Goal: Information Seeking & Learning: Learn about a topic

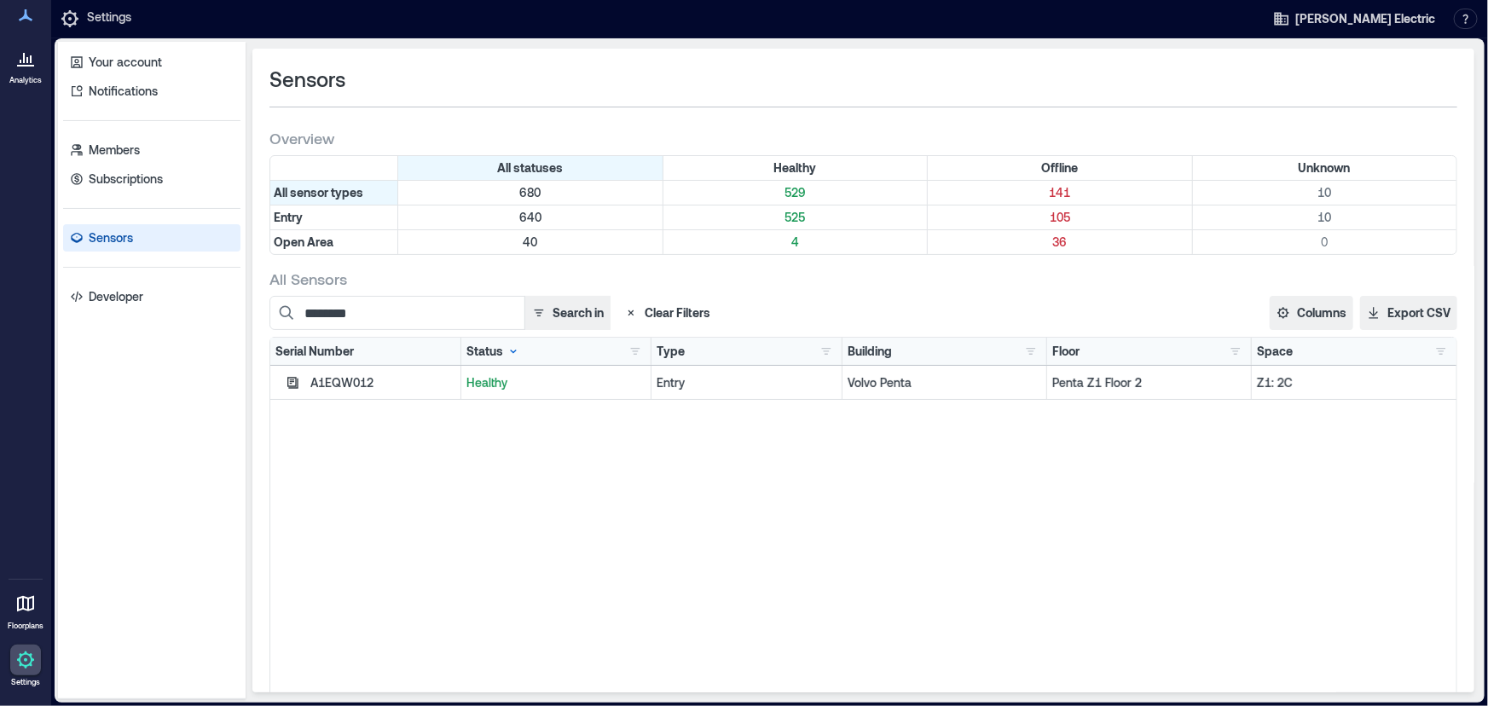
click at [23, 77] on link "Analytics" at bounding box center [25, 64] width 43 height 53
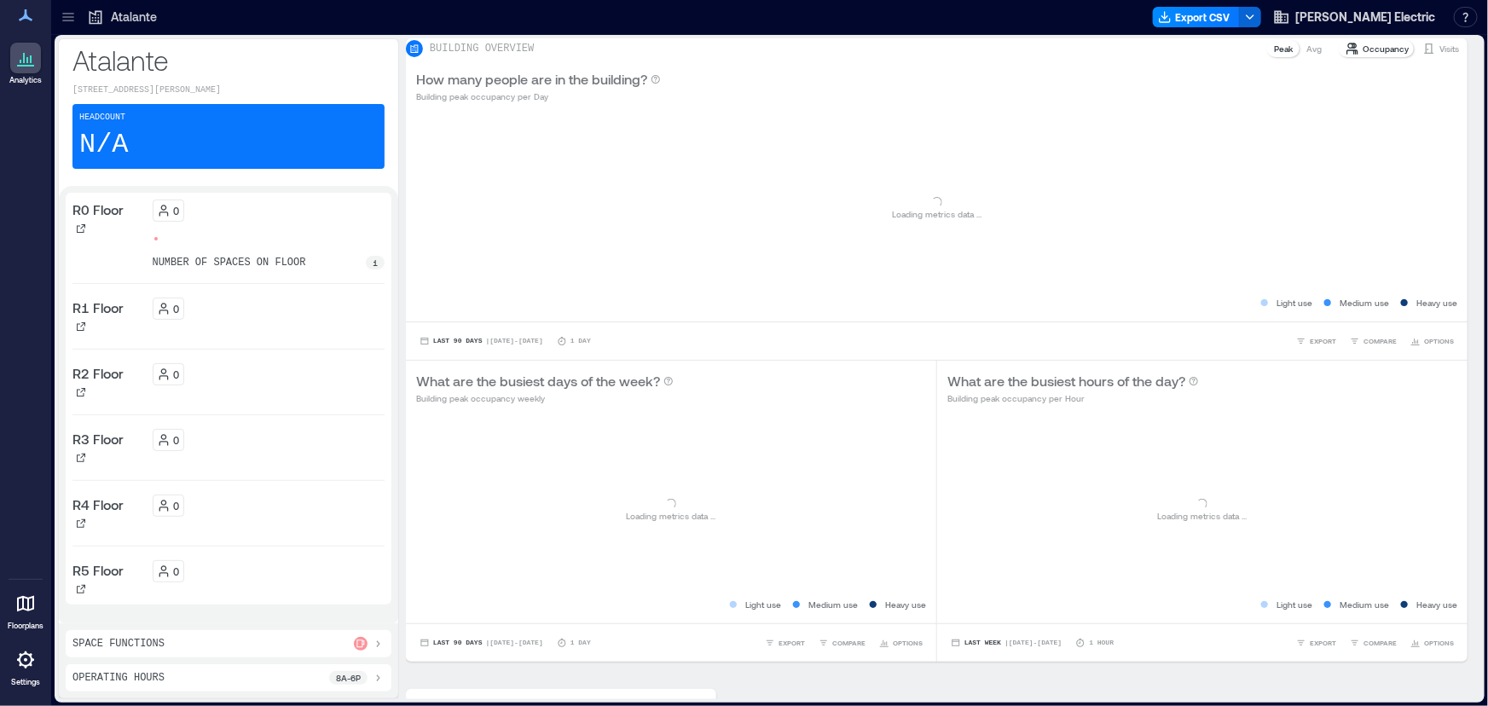
click at [57, 17] on div at bounding box center [68, 16] width 27 height 27
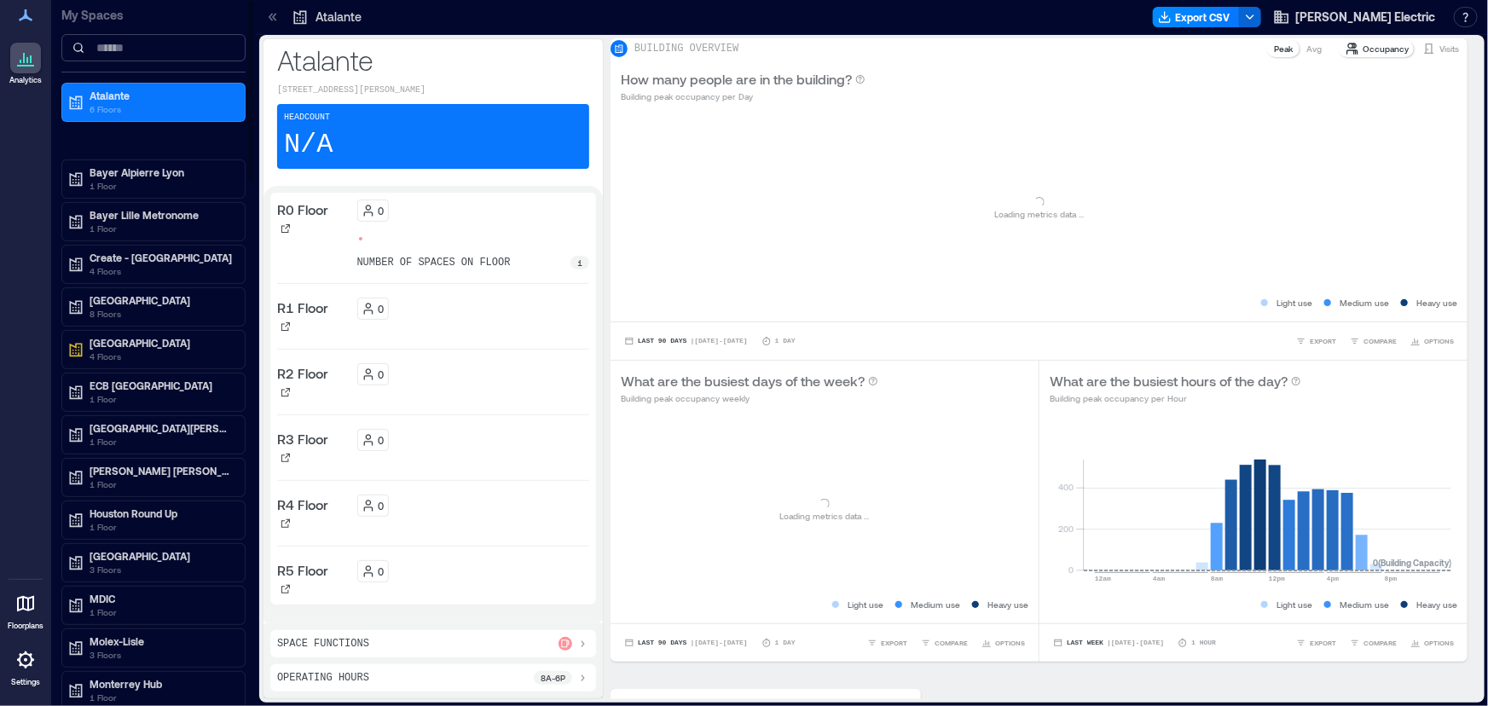
click at [130, 46] on input at bounding box center [153, 47] width 184 height 27
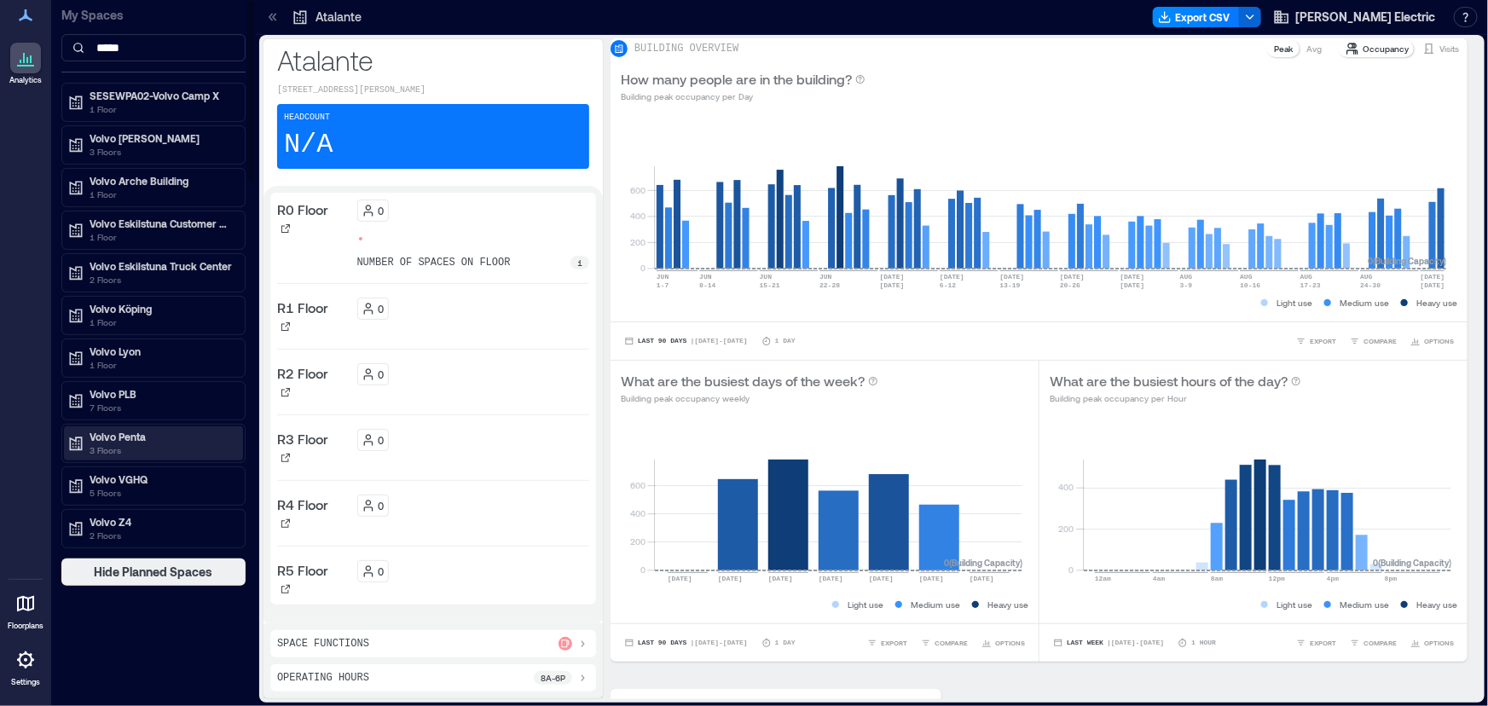
type input "*****"
click at [128, 437] on p "Volvo Penta" at bounding box center [161, 437] width 143 height 14
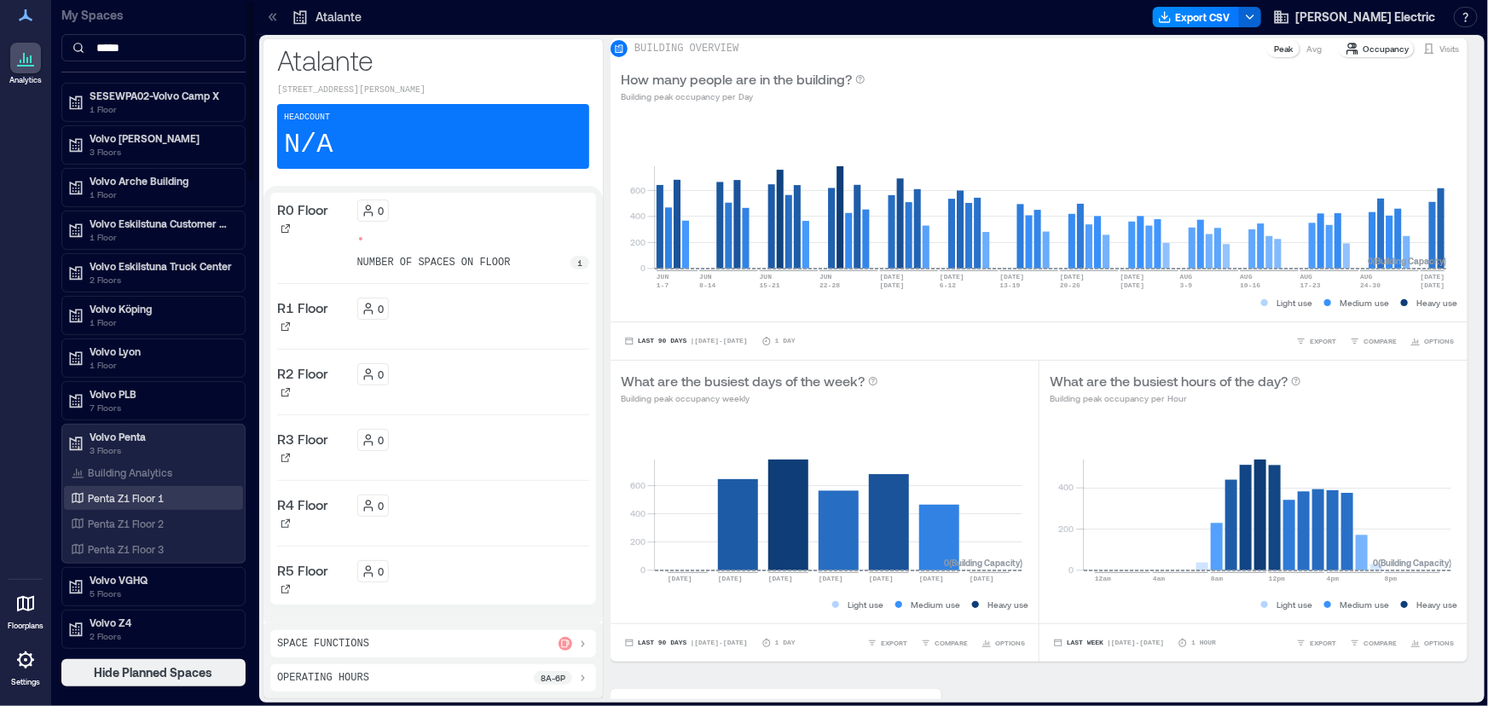
click at [178, 495] on div "Penta Z1 Floor 1" at bounding box center [149, 497] width 165 height 17
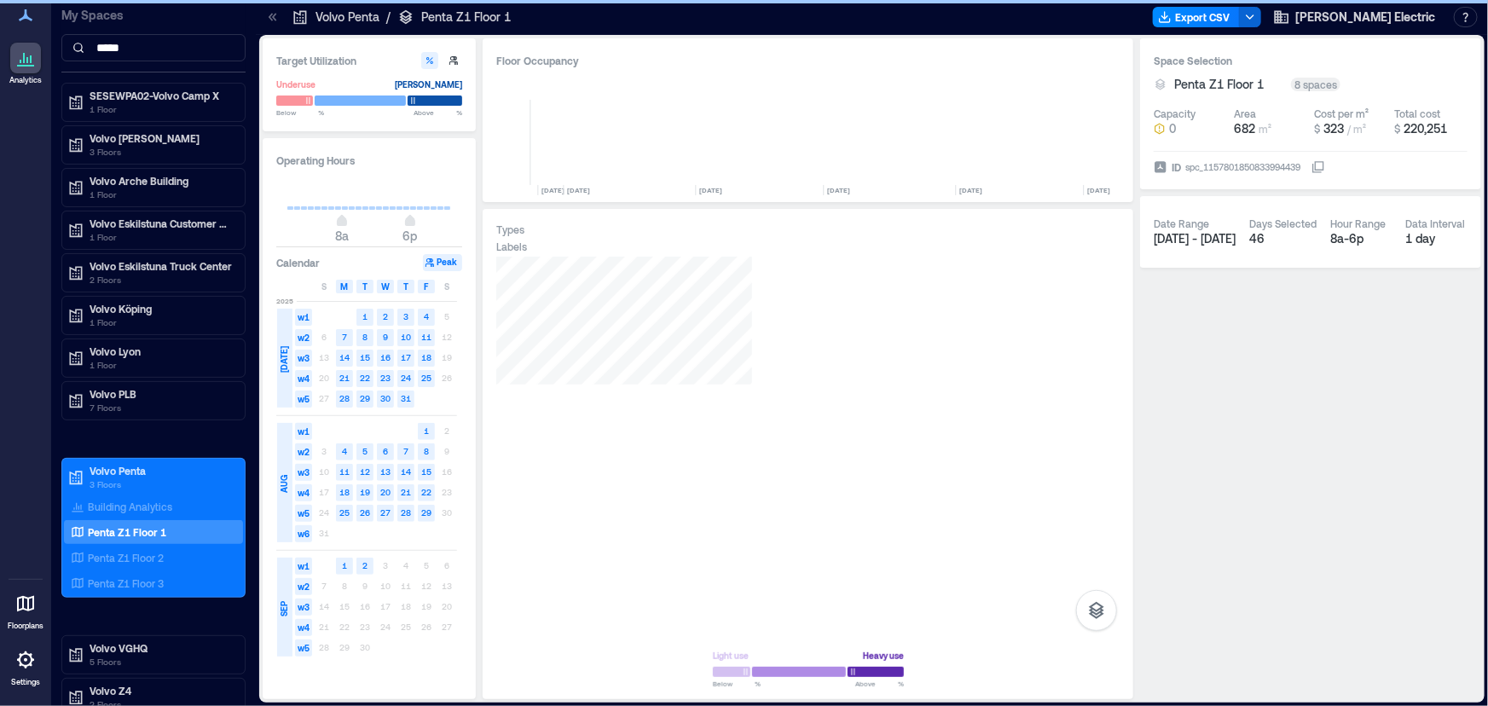
scroll to position [0, 3356]
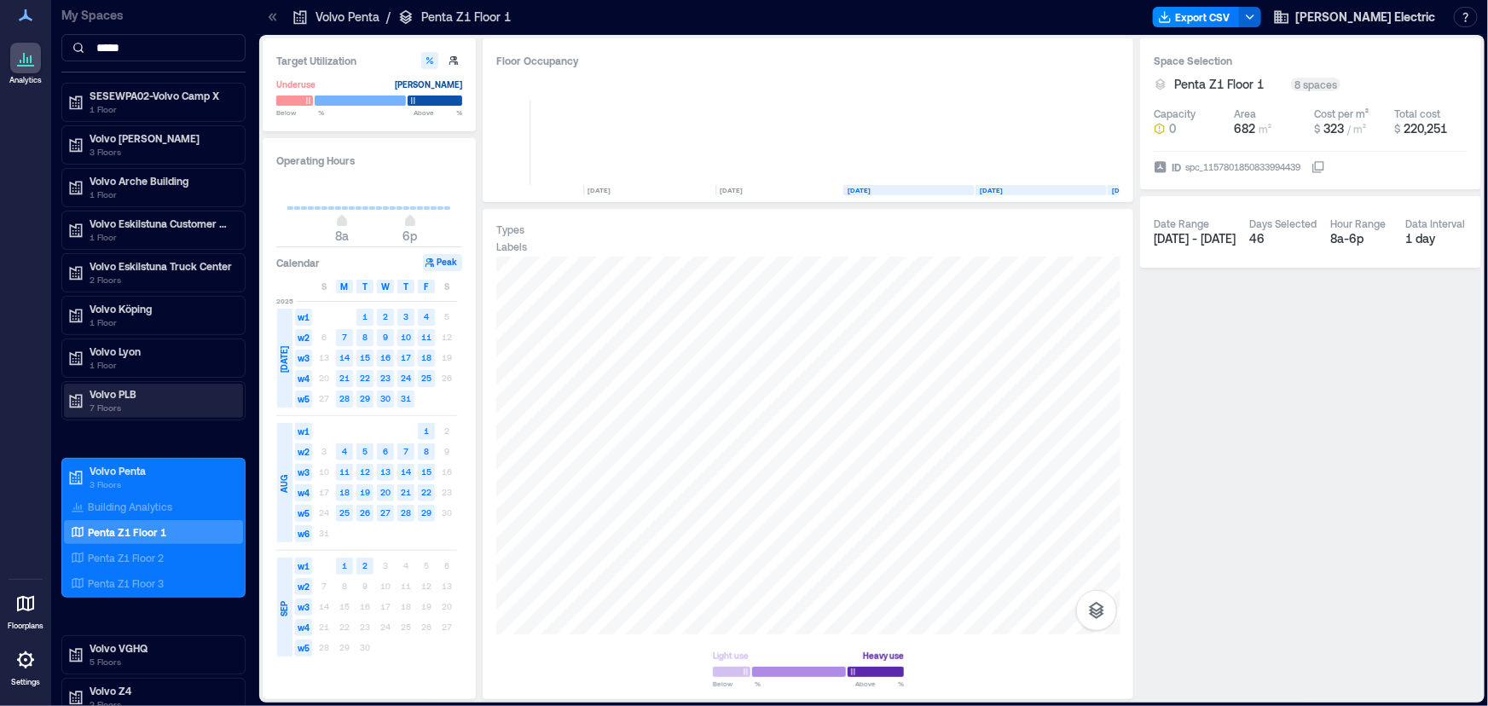
click at [130, 395] on p "Volvo PLB" at bounding box center [161, 394] width 143 height 14
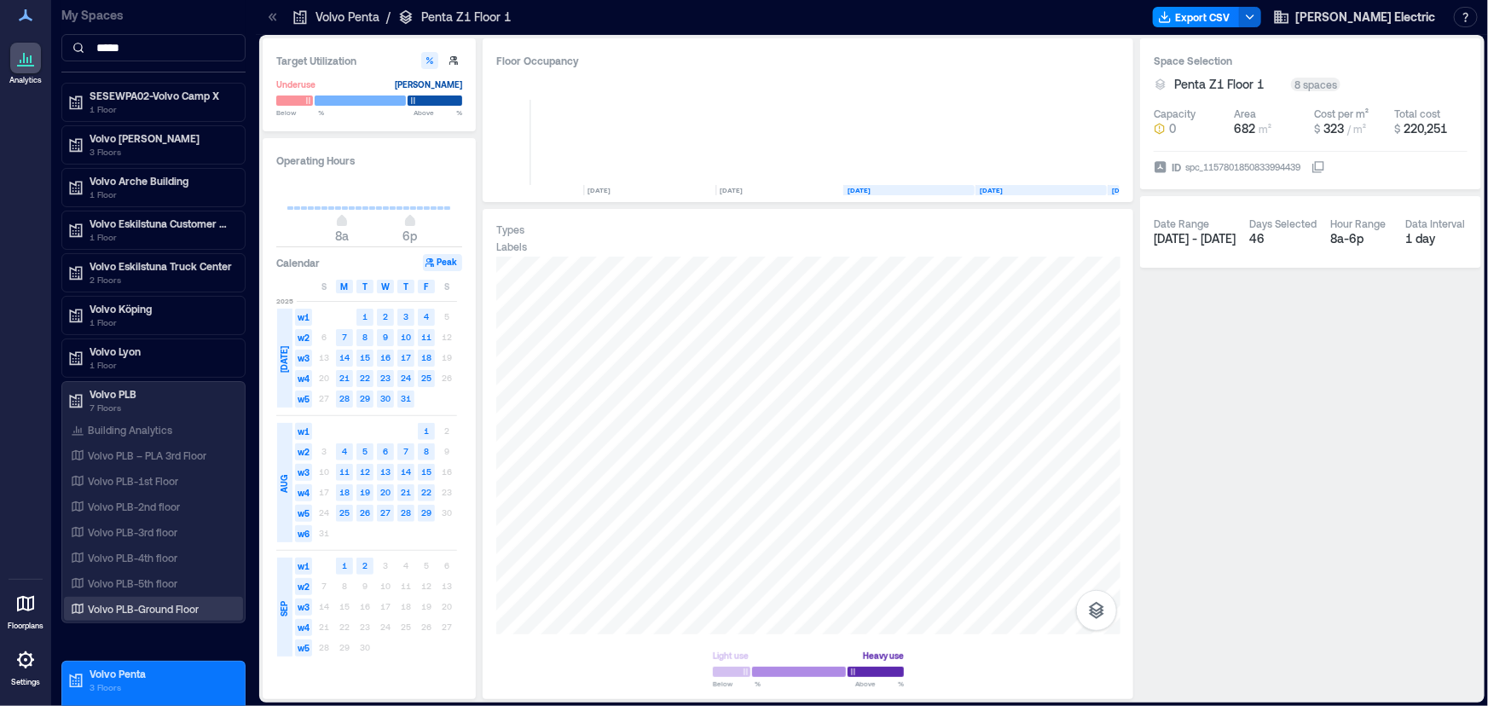
click at [185, 604] on p "Volvo PLB-Ground Floor" at bounding box center [143, 609] width 111 height 14
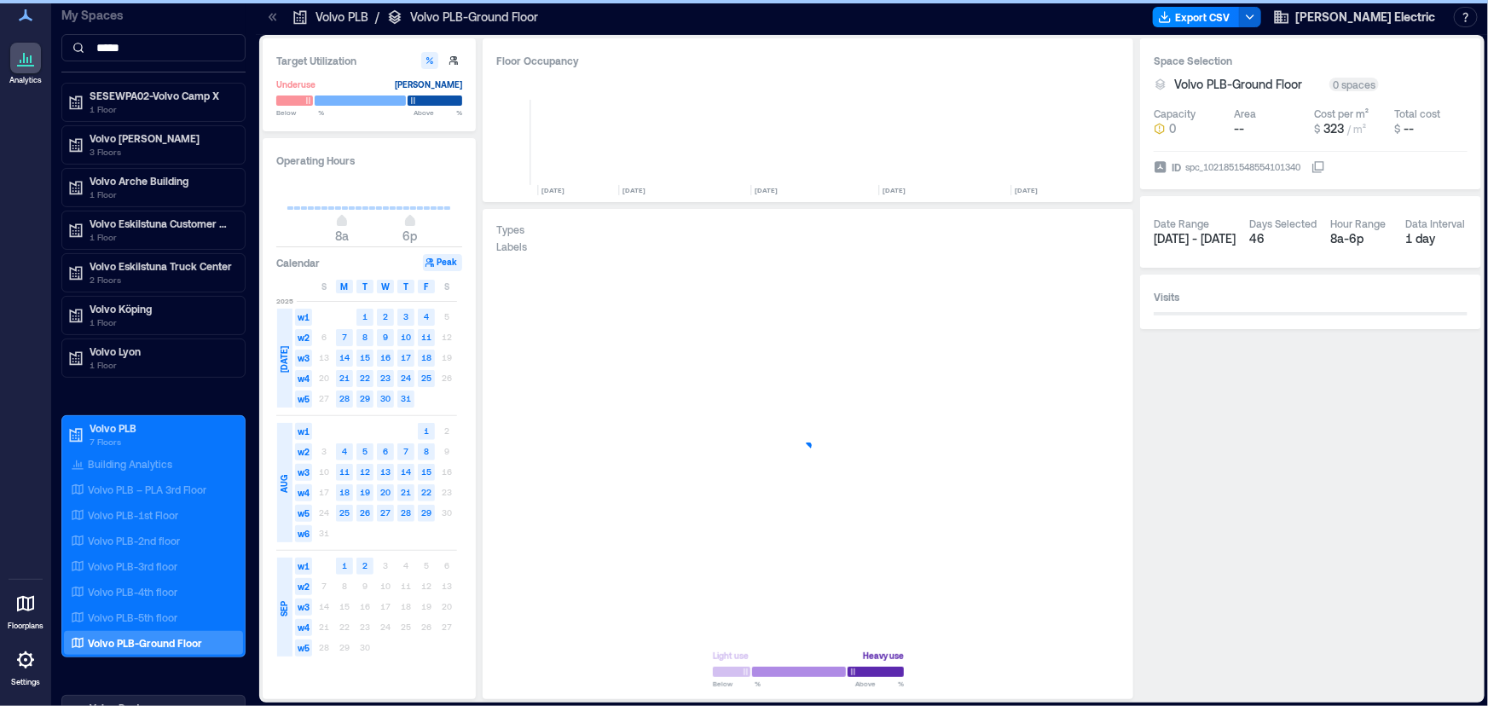
scroll to position [0, 4708]
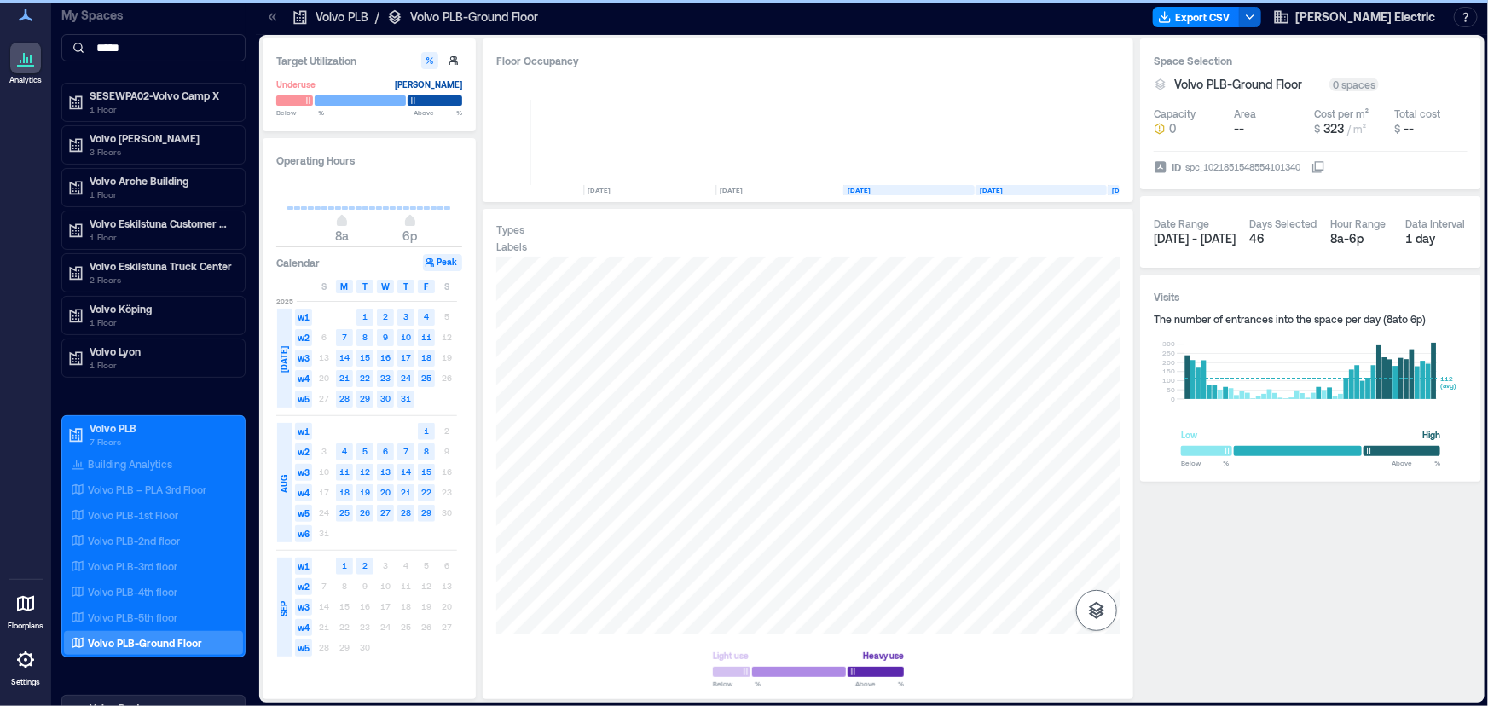
click at [1108, 616] on button "button" at bounding box center [1096, 610] width 41 height 41
click at [1095, 527] on icon "button" at bounding box center [1096, 519] width 17 height 15
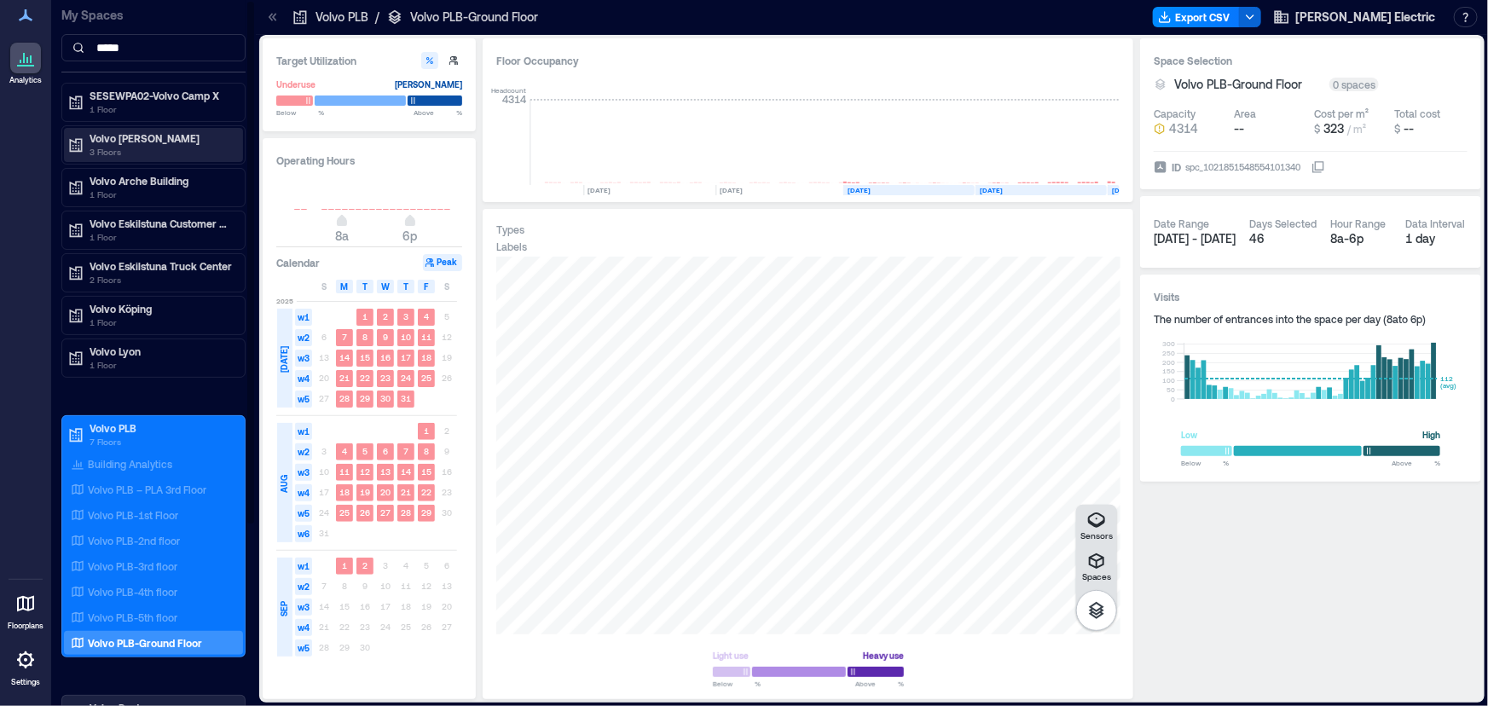
click at [128, 143] on p "Volvo [PERSON_NAME]" at bounding box center [161, 138] width 143 height 14
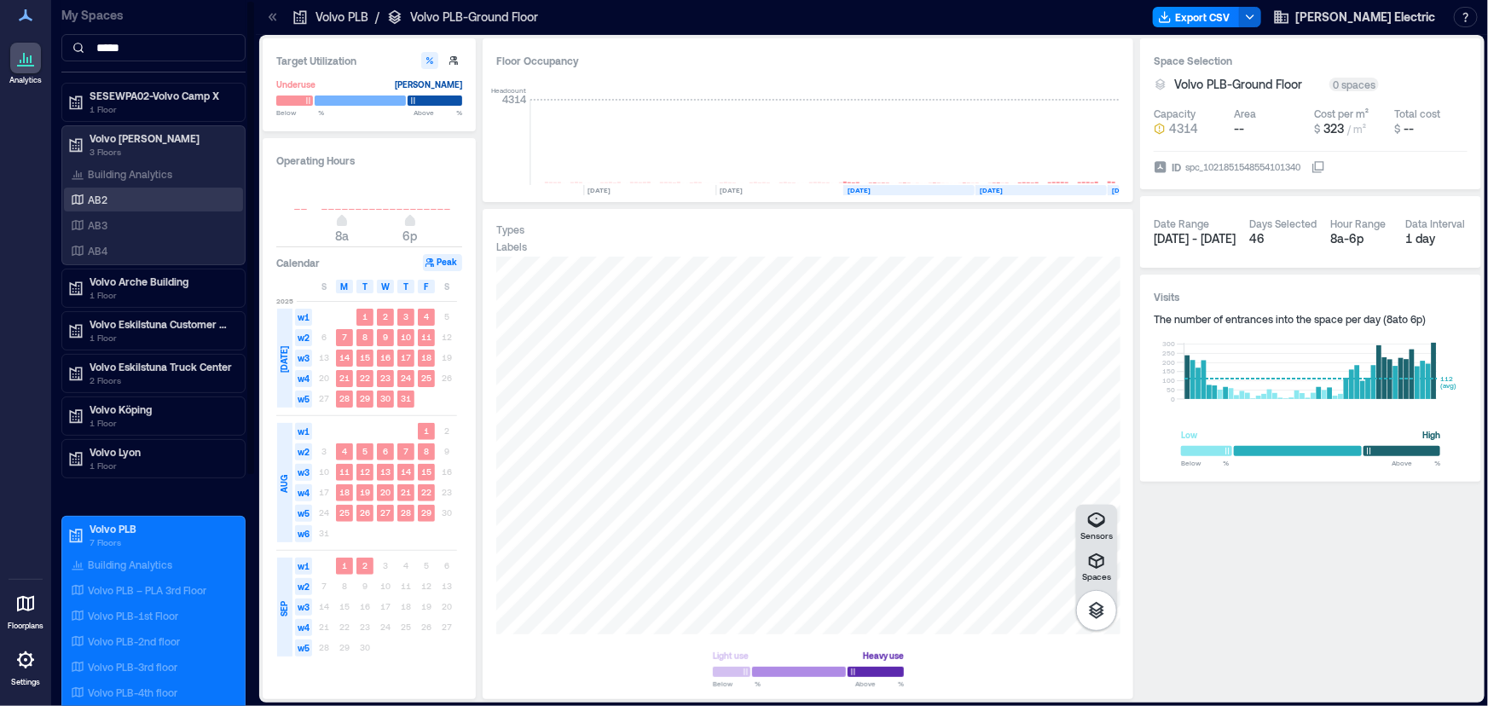
click at [155, 200] on div "AB2" at bounding box center [149, 199] width 165 height 17
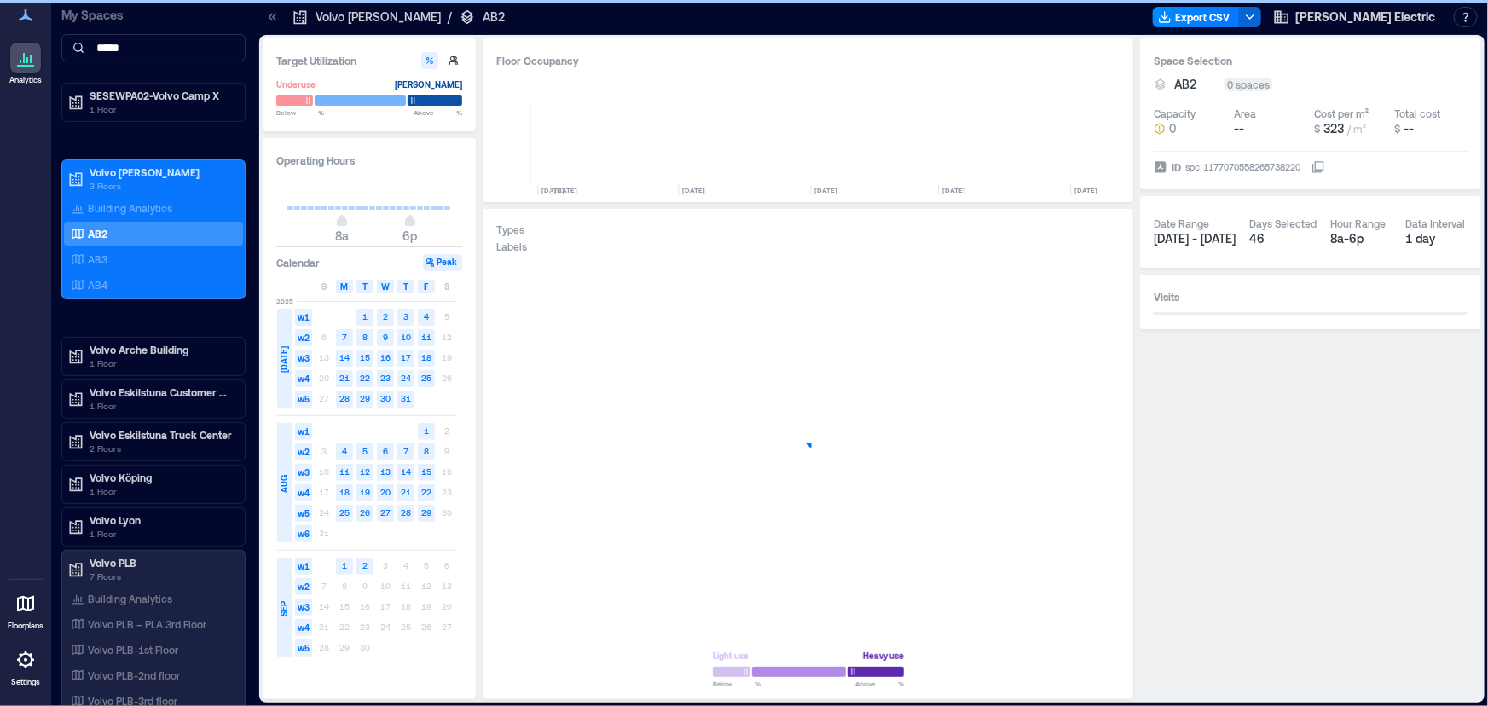
scroll to position [0, 2559]
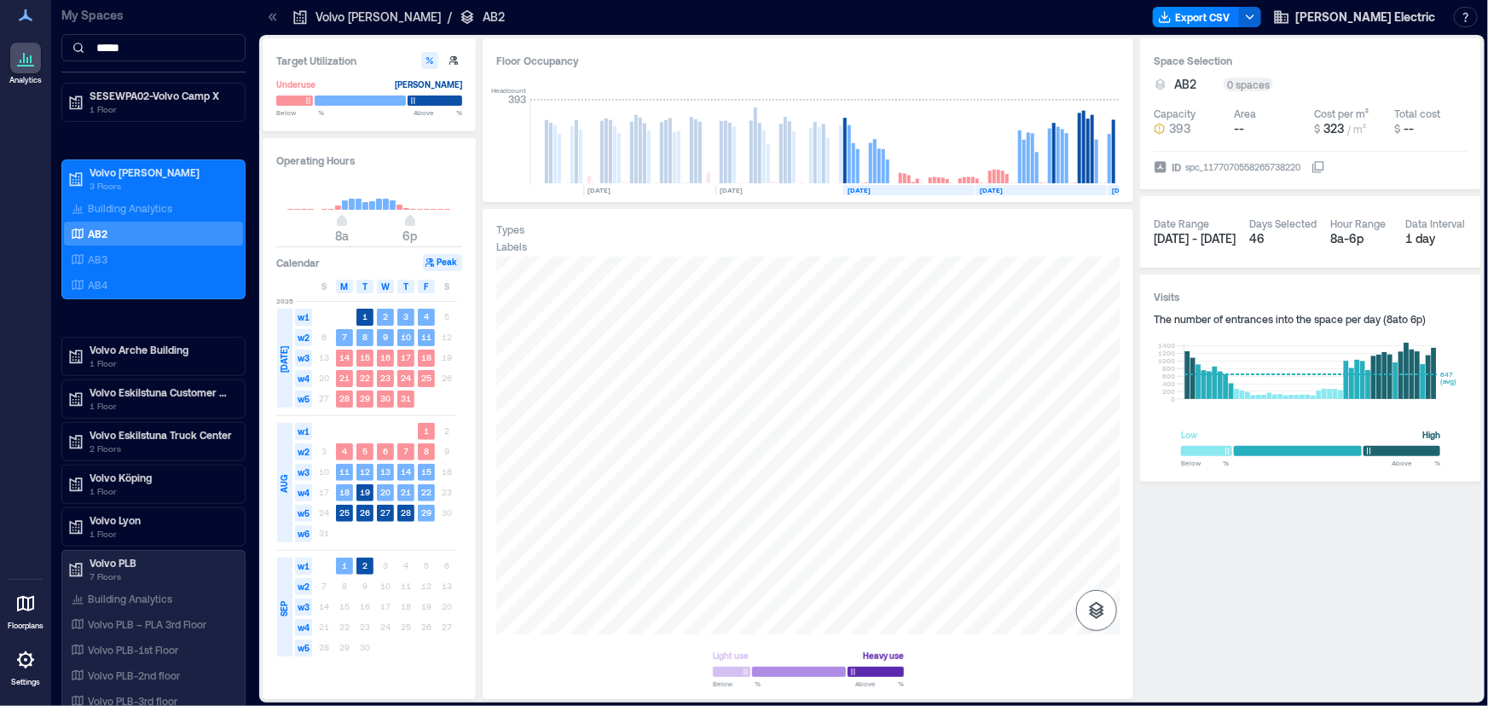
click at [1091, 607] on icon "button" at bounding box center [1096, 610] width 20 height 20
click at [101, 276] on div "AB4" at bounding box center [149, 284] width 165 height 17
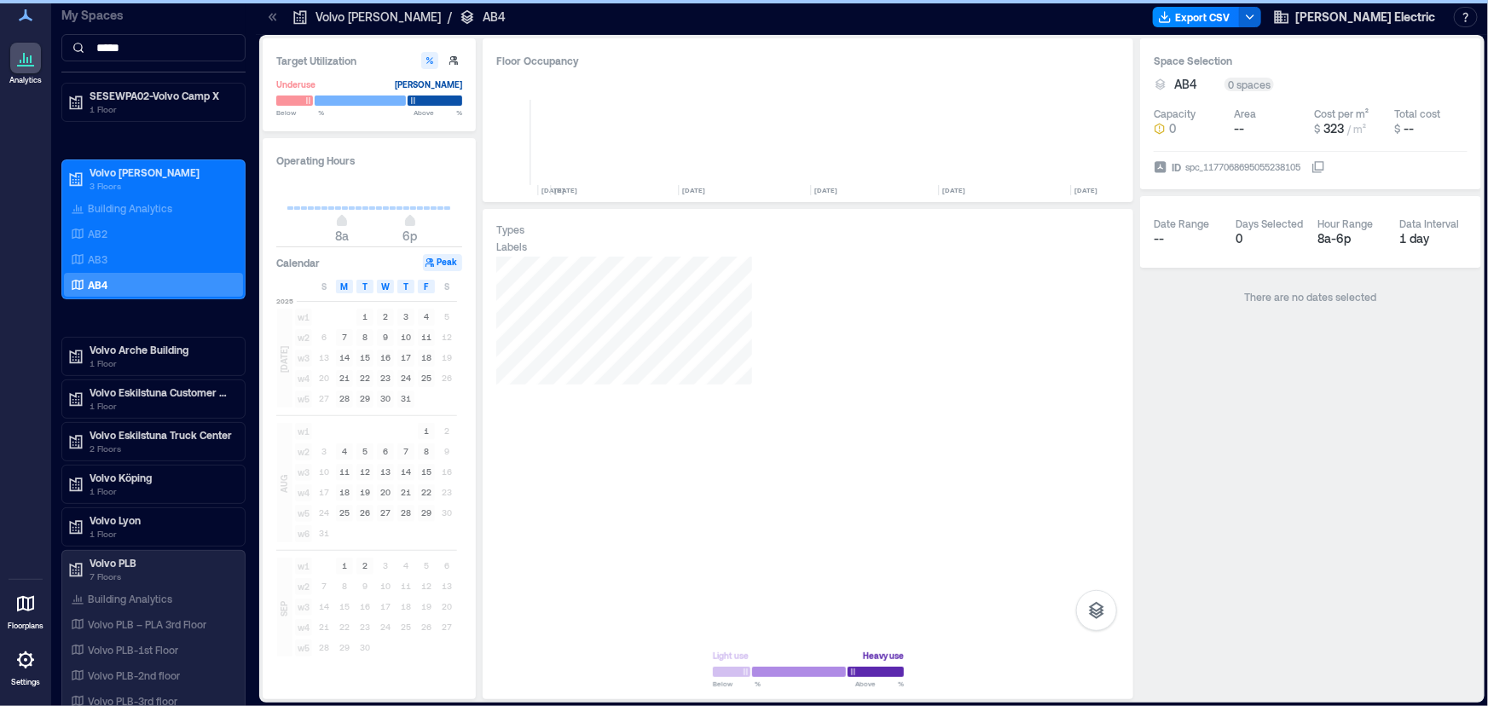
scroll to position [0, 2559]
